Goal: Task Accomplishment & Management: Manage account settings

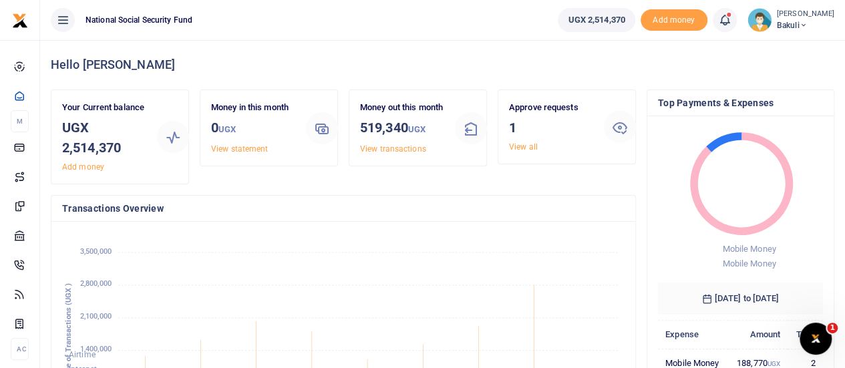
click at [795, 30] on span "Bakuli" at bounding box center [805, 25] width 57 height 12
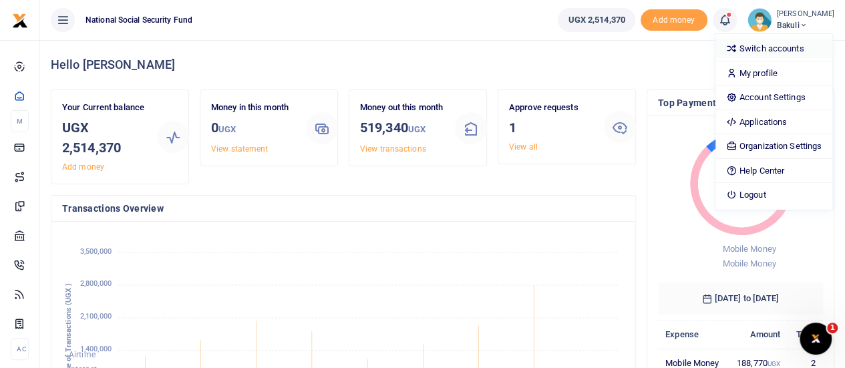
click at [757, 47] on link "Switch accounts" at bounding box center [773, 48] width 117 height 19
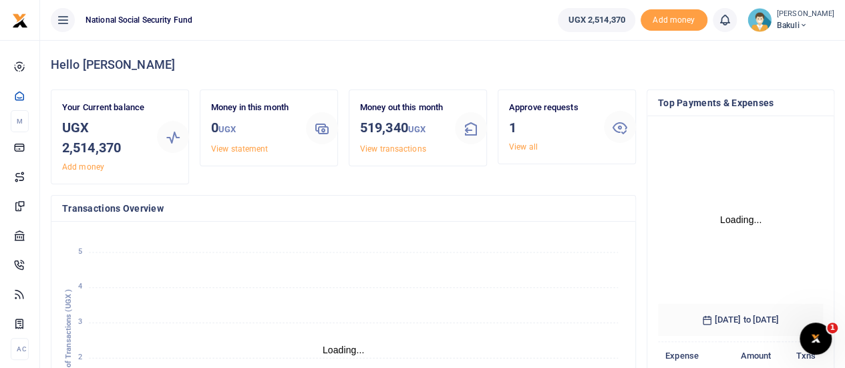
click at [783, 27] on span "Bakuli" at bounding box center [805, 25] width 57 height 12
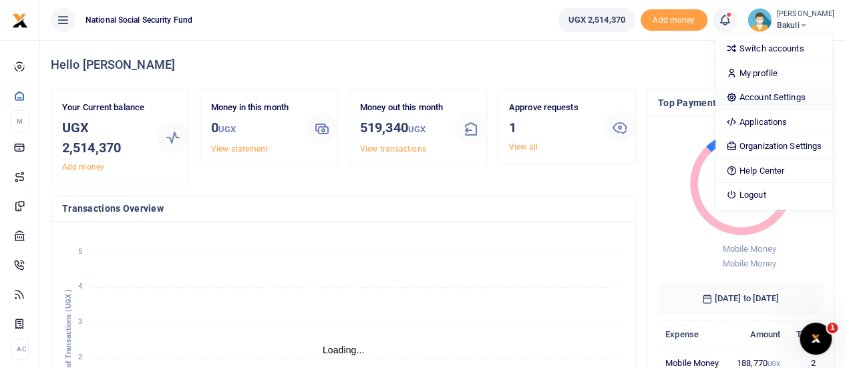
scroll to position [11, 11]
click at [769, 96] on link "Account Settings" at bounding box center [773, 97] width 117 height 19
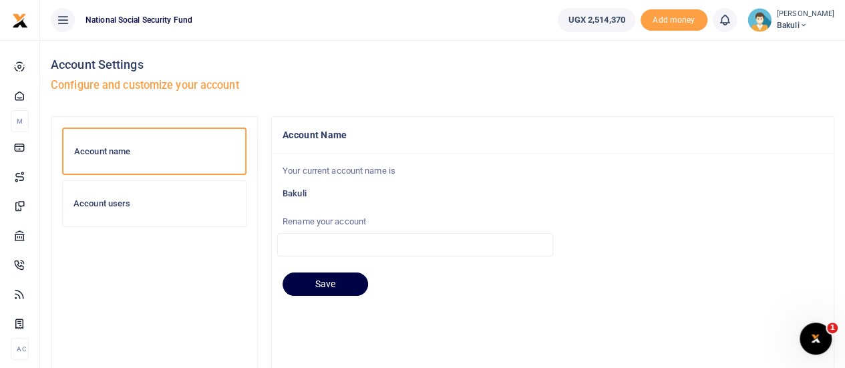
click at [100, 206] on h6 "Account users" at bounding box center [154, 203] width 162 height 11
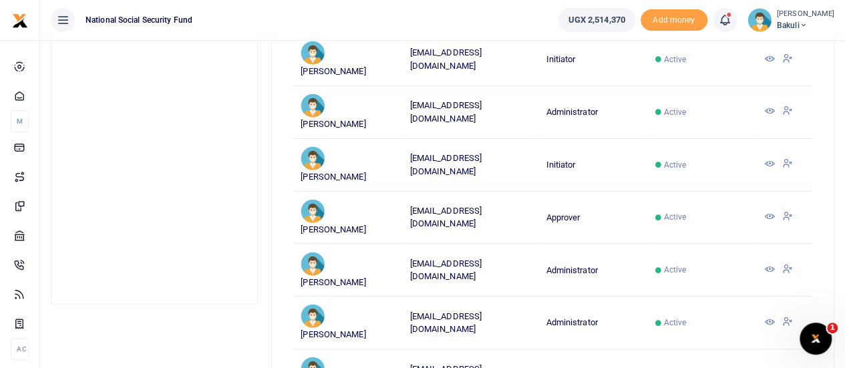
scroll to position [334, 0]
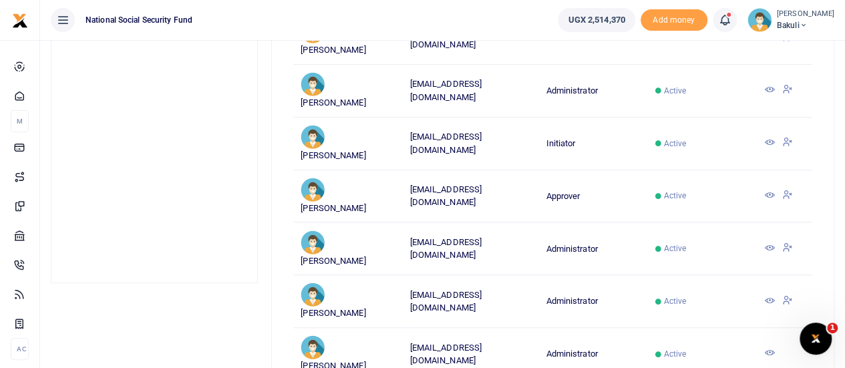
click at [769, 190] on icon at bounding box center [768, 195] width 11 height 11
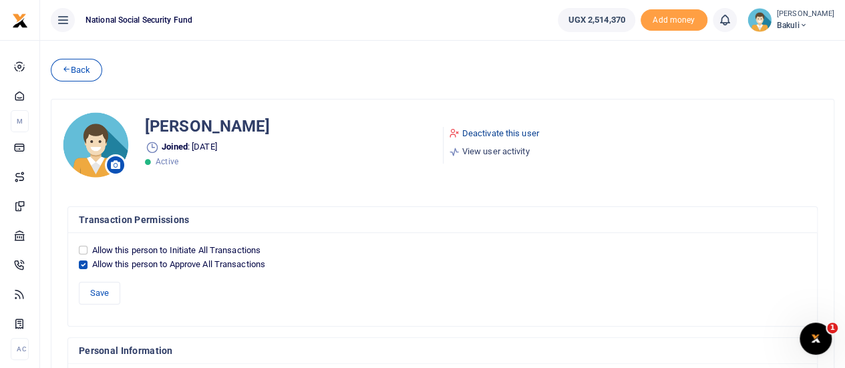
click at [484, 131] on link "Deactivate this user" at bounding box center [494, 133] width 90 height 13
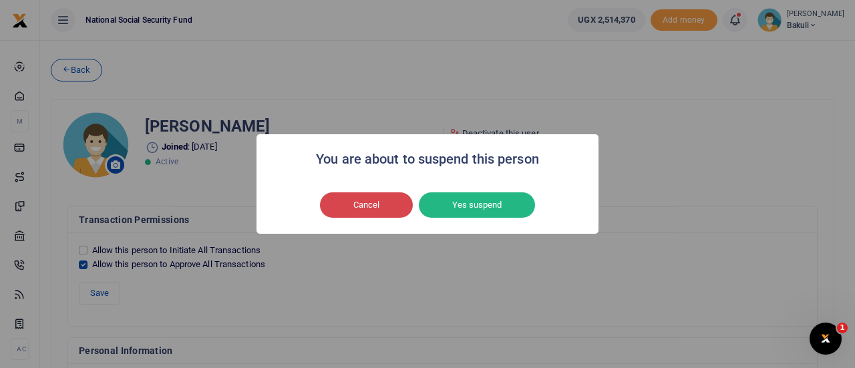
click at [370, 209] on button "Cancel" at bounding box center [366, 204] width 93 height 25
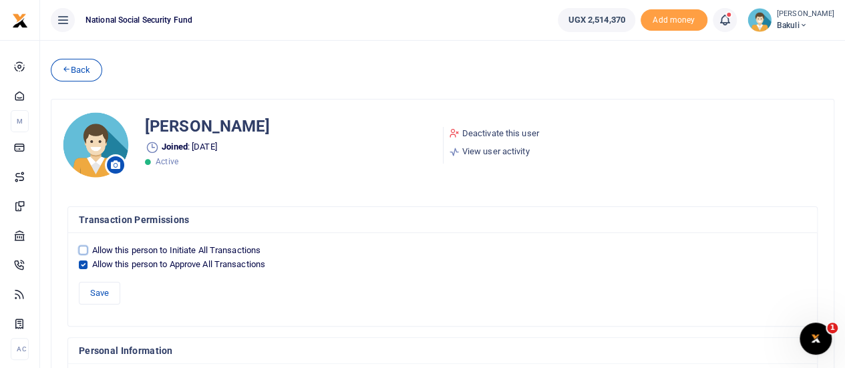
click at [80, 248] on input "Allow this person to Initiate All Transactions" at bounding box center [83, 250] width 9 height 9
checkbox input "true"
click at [80, 262] on input "Allow this person to Approve All Transactions" at bounding box center [83, 264] width 9 height 9
click at [83, 261] on input "Allow this person to Approve All Transactions" at bounding box center [83, 264] width 9 height 9
checkbox input "true"
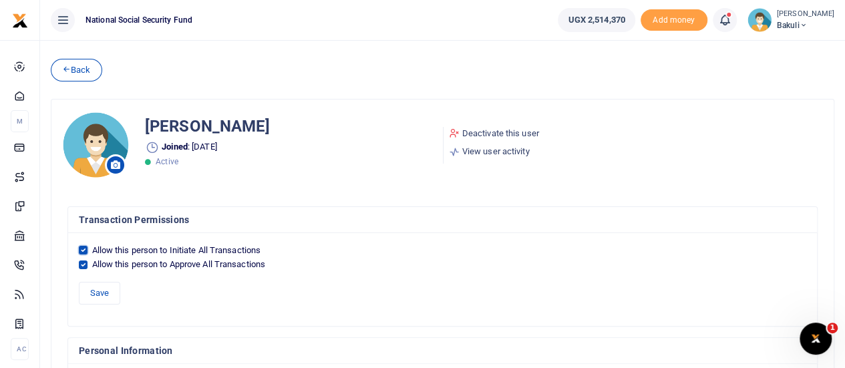
click at [85, 250] on input "Allow this person to Initiate All Transactions" at bounding box center [83, 250] width 9 height 9
checkbox input "false"
drag, startPoint x: 97, startPoint y: 289, endPoint x: 119, endPoint y: 279, distance: 23.9
click at [97, 289] on button "Save" at bounding box center [99, 293] width 41 height 23
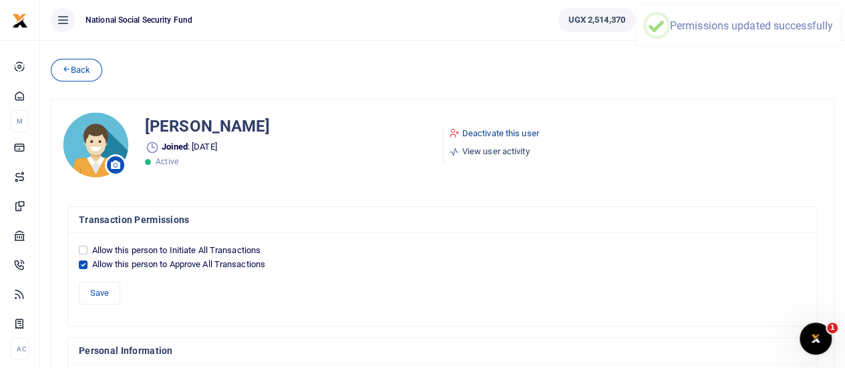
click at [488, 130] on link "Deactivate this user" at bounding box center [494, 133] width 90 height 13
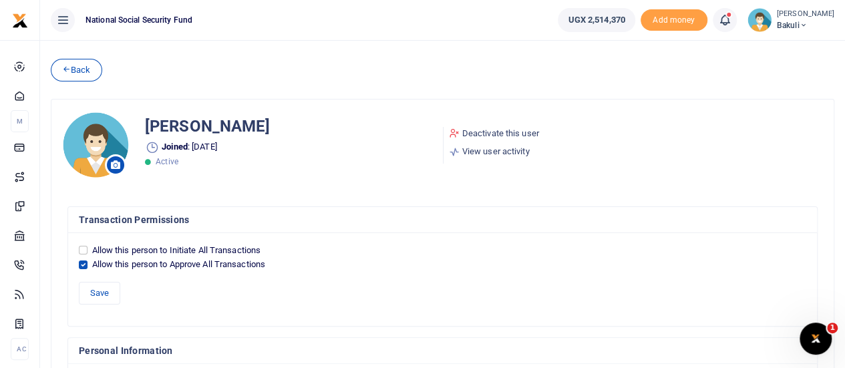
click at [803, 25] on icon at bounding box center [803, 25] width 8 height 9
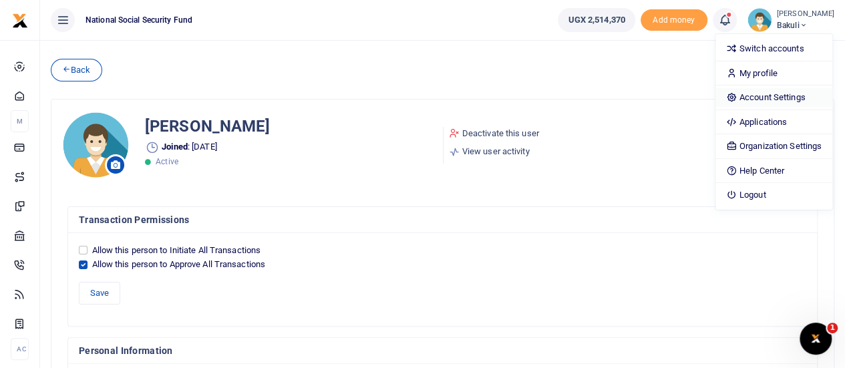
click at [775, 93] on link "Account Settings" at bounding box center [773, 97] width 117 height 19
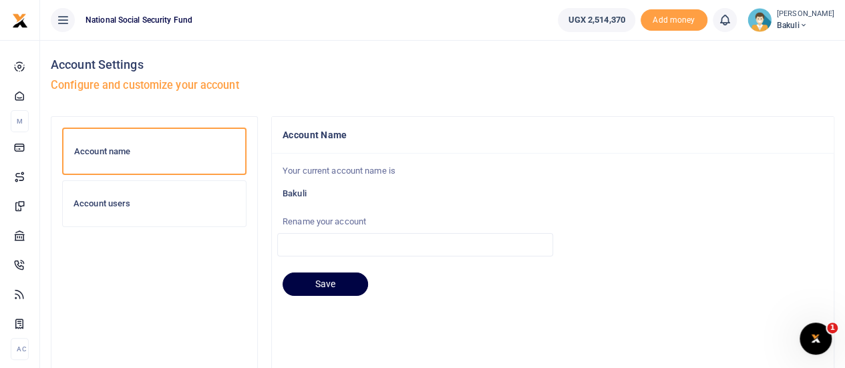
click at [789, 23] on span "Bakuli" at bounding box center [805, 25] width 57 height 12
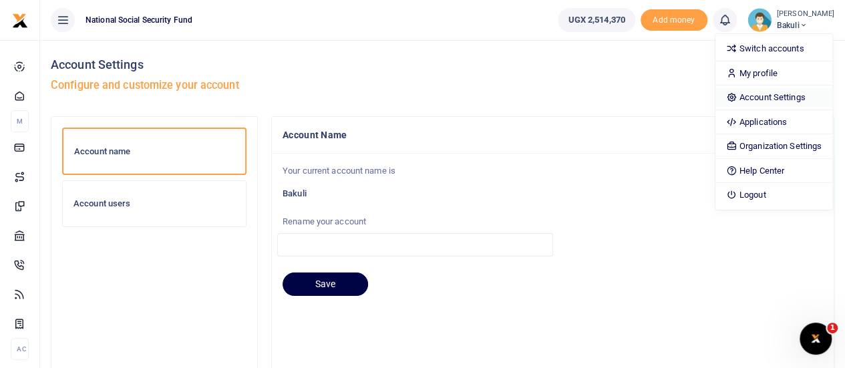
click at [770, 98] on link "Account Settings" at bounding box center [773, 97] width 117 height 19
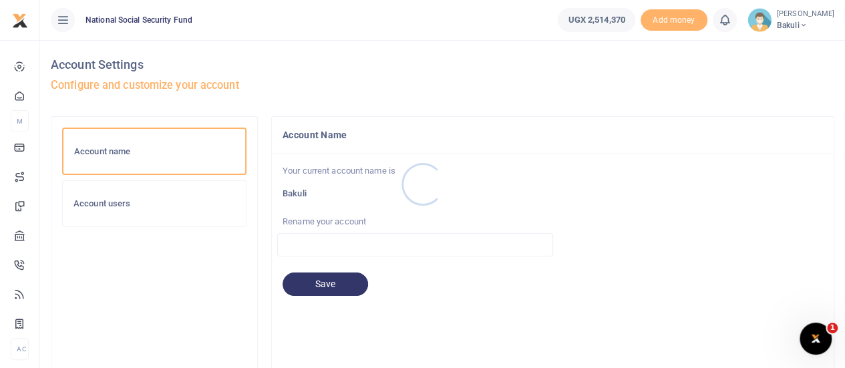
click at [104, 204] on div at bounding box center [422, 184] width 845 height 368
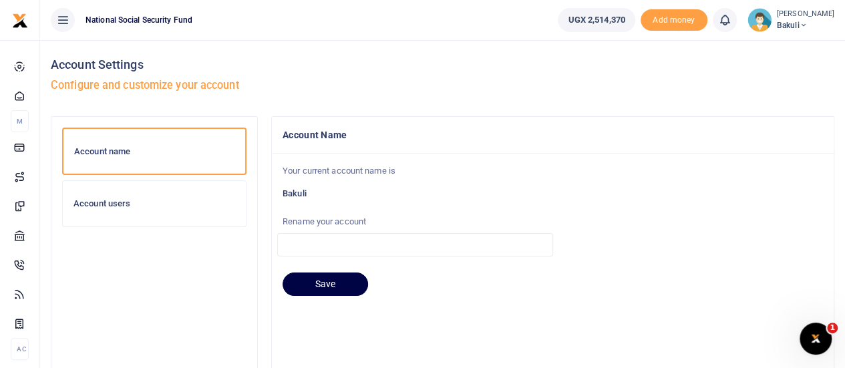
click at [103, 196] on div "Account users" at bounding box center [154, 203] width 183 height 45
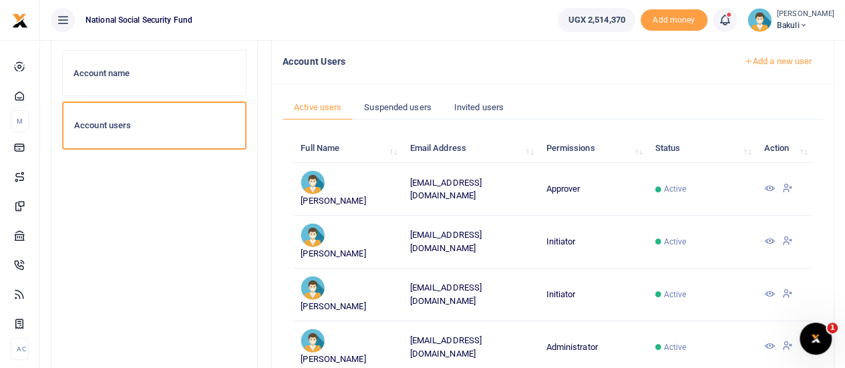
scroll to position [67, 0]
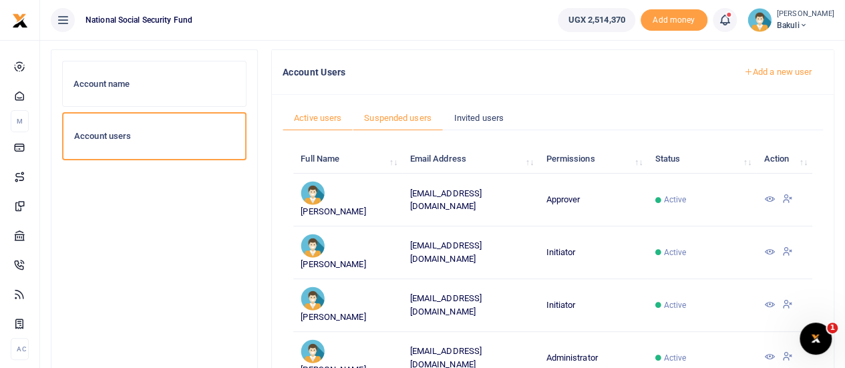
click at [408, 116] on link "Suspended users" at bounding box center [398, 118] width 90 height 25
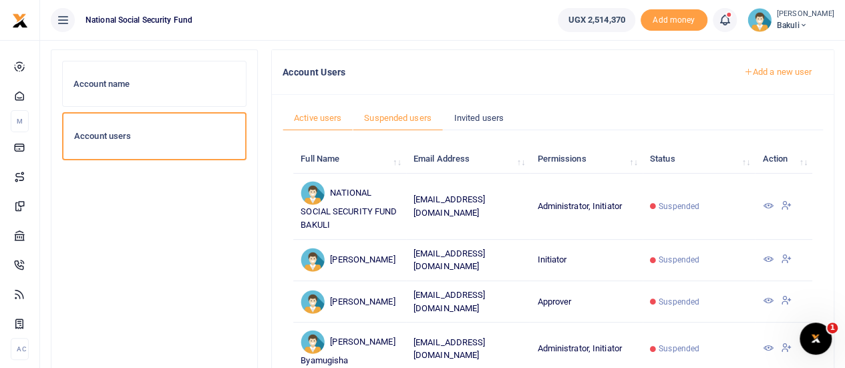
click at [315, 114] on link "Active users" at bounding box center [318, 118] width 70 height 25
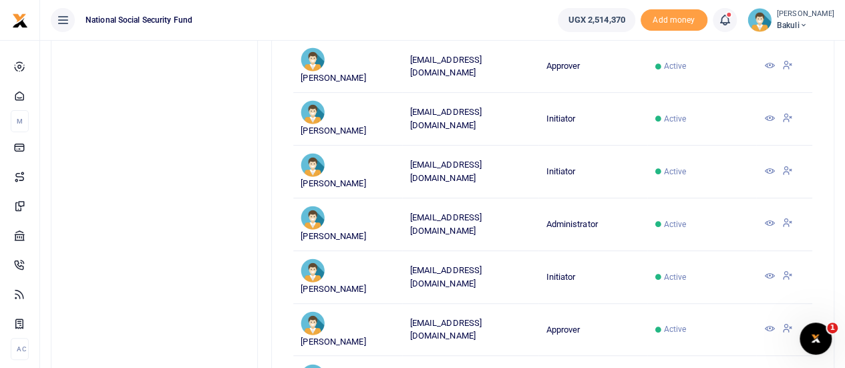
scroll to position [134, 0]
